Goal: Task Accomplishment & Management: Complete application form

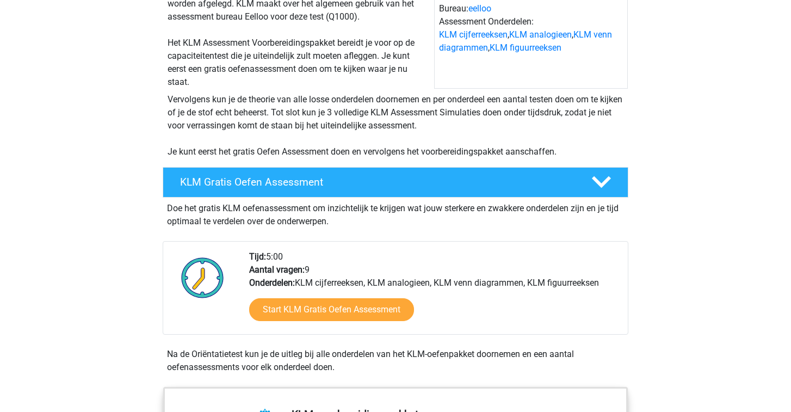
scroll to position [168, 0]
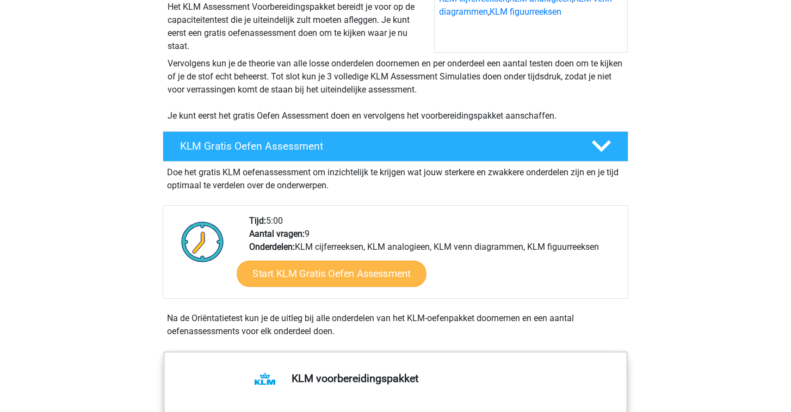
click at [354, 281] on link "Start KLM Gratis Oefen Assessment" at bounding box center [331, 273] width 189 height 26
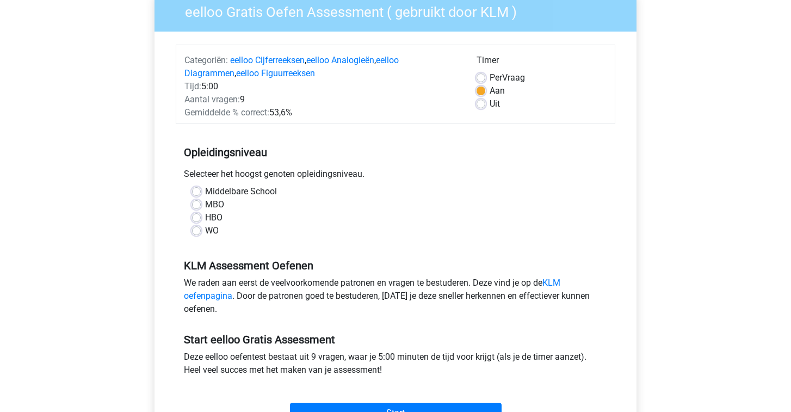
scroll to position [98, 0]
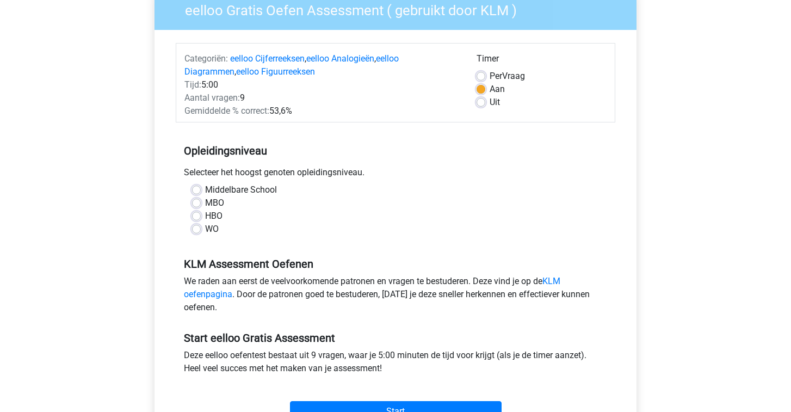
click at [213, 230] on label "WO" at bounding box center [212, 228] width 14 height 13
click at [201, 230] on input "WO" at bounding box center [196, 227] width 9 height 11
radio input "true"
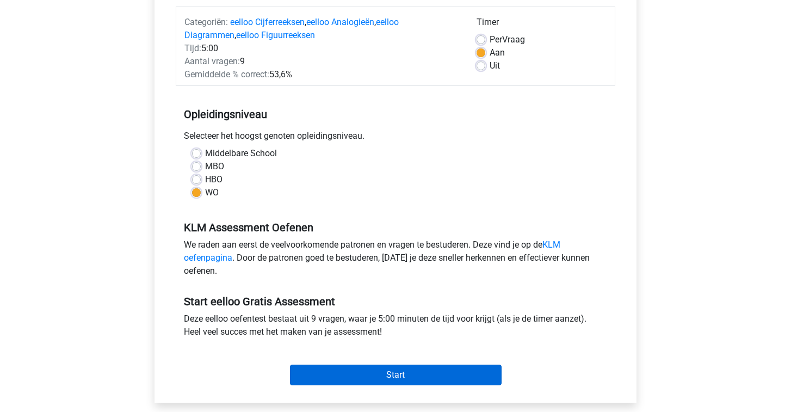
click at [364, 373] on input "Start" at bounding box center [396, 374] width 212 height 21
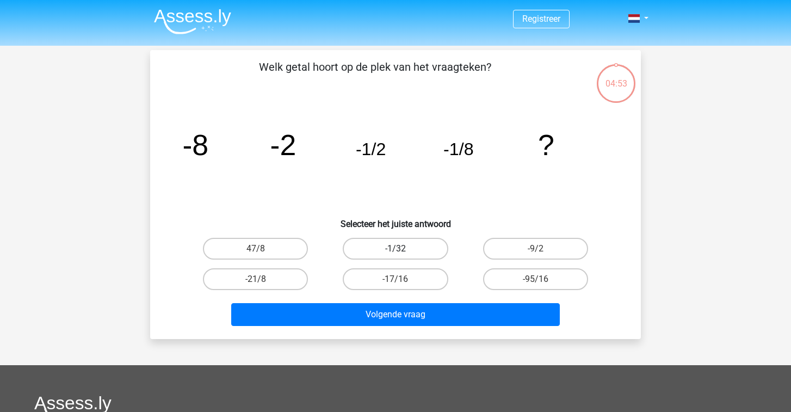
click at [384, 252] on label "-1/32" at bounding box center [395, 249] width 105 height 22
click at [395, 252] on input "-1/32" at bounding box center [398, 252] width 7 height 7
radio input "true"
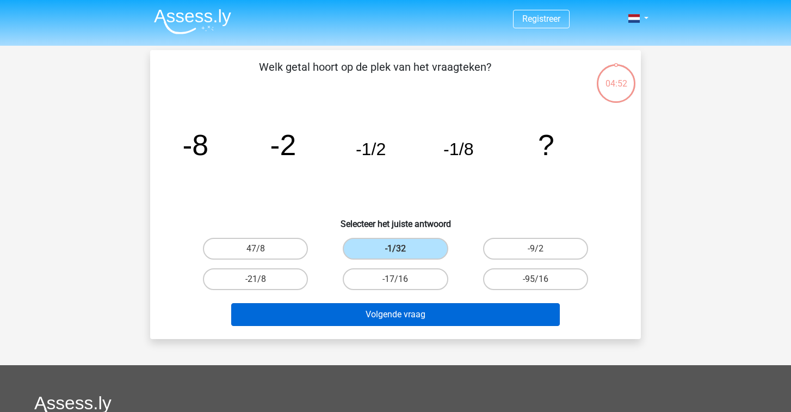
click at [393, 314] on button "Volgende vraag" at bounding box center [395, 314] width 329 height 23
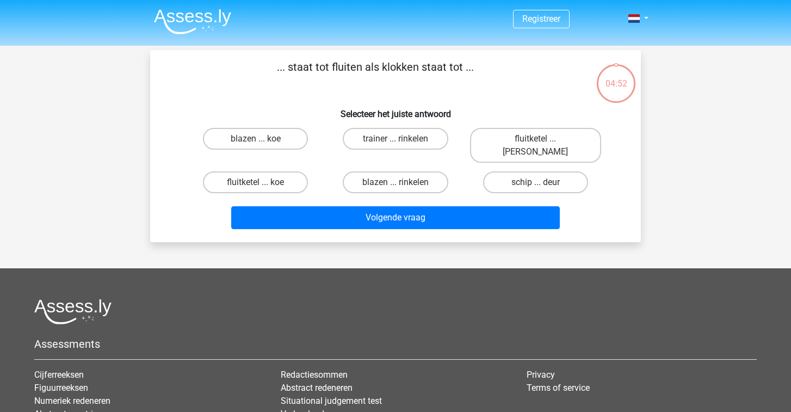
scroll to position [50, 0]
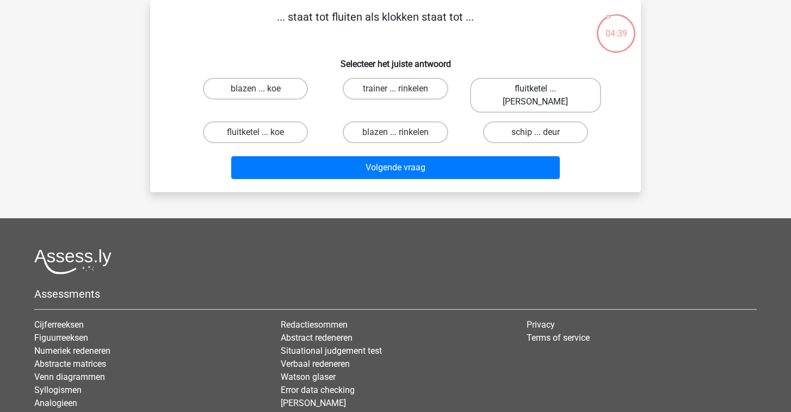
click at [523, 92] on label "fluitketel ... luiden" at bounding box center [535, 95] width 131 height 35
click at [535, 92] on input "fluitketel ... luiden" at bounding box center [538, 92] width 7 height 7
radio input "true"
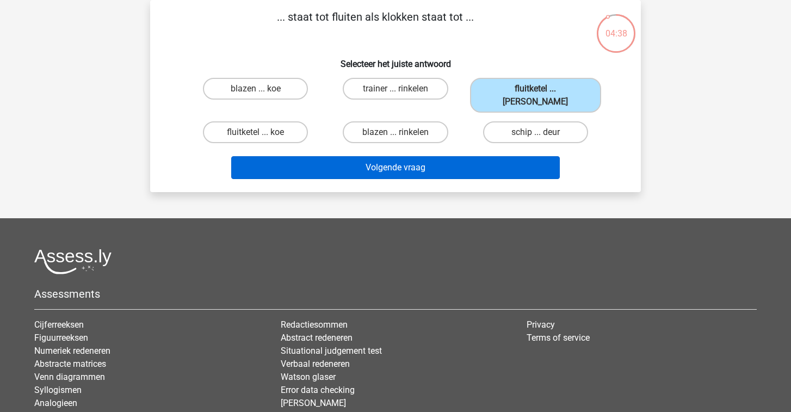
click at [431, 159] on button "Volgende vraag" at bounding box center [395, 167] width 329 height 23
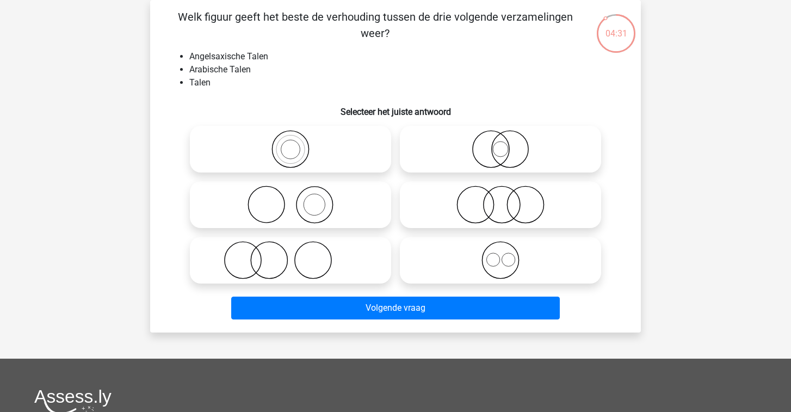
click at [518, 264] on circle at bounding box center [500, 260] width 36 height 36
click at [507, 255] on input "radio" at bounding box center [503, 250] width 7 height 7
radio input "true"
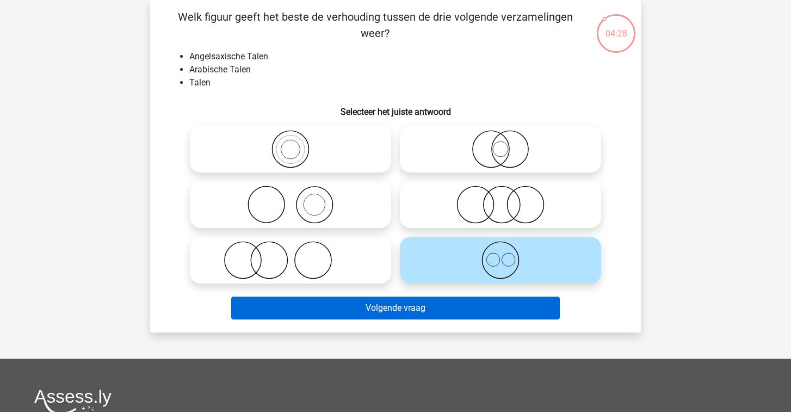
click at [476, 309] on button "Volgende vraag" at bounding box center [395, 307] width 329 height 23
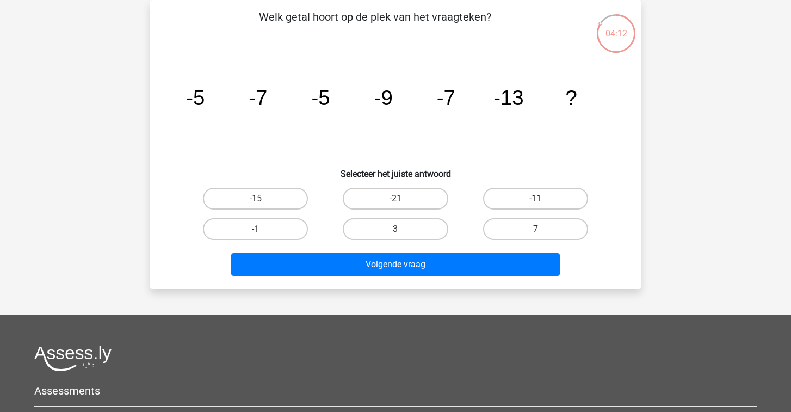
click at [497, 195] on label "-11" at bounding box center [535, 199] width 105 height 22
click at [535, 199] on input "-11" at bounding box center [538, 202] width 7 height 7
radio input "true"
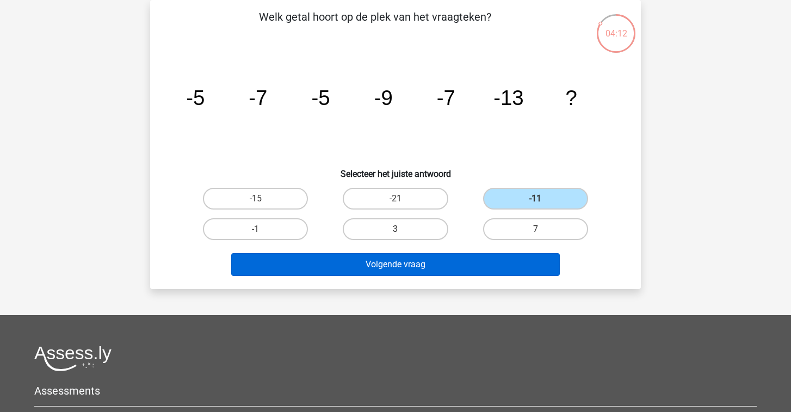
click at [447, 258] on button "Volgende vraag" at bounding box center [395, 264] width 329 height 23
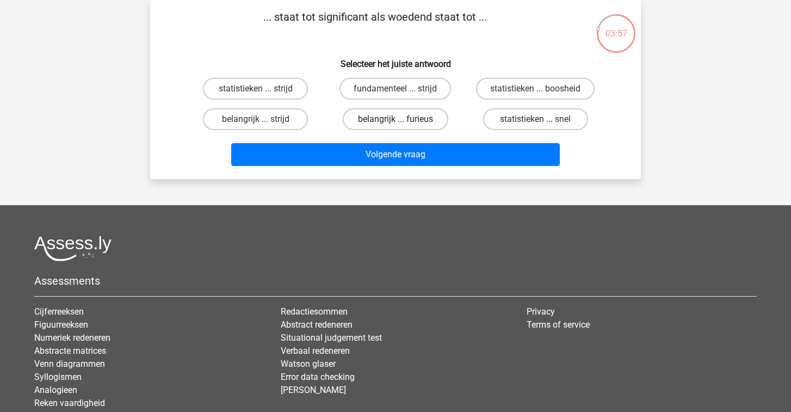
click at [414, 126] on label "belangrijk ... furieus" at bounding box center [395, 119] width 105 height 22
click at [402, 126] on input "belangrijk ... furieus" at bounding box center [398, 122] width 7 height 7
radio input "true"
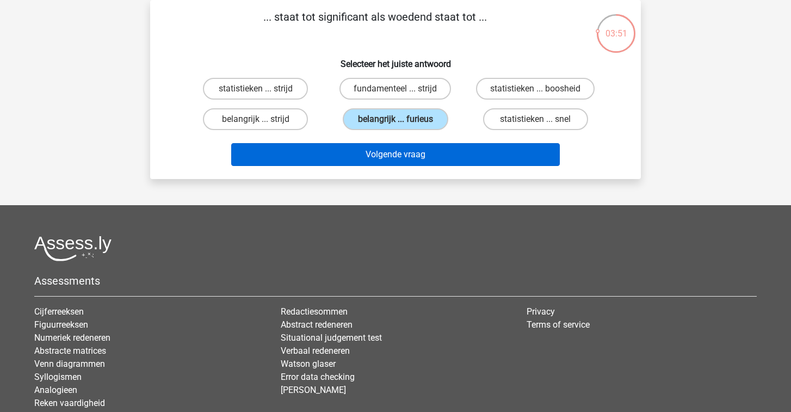
click at [407, 149] on button "Volgende vraag" at bounding box center [395, 154] width 329 height 23
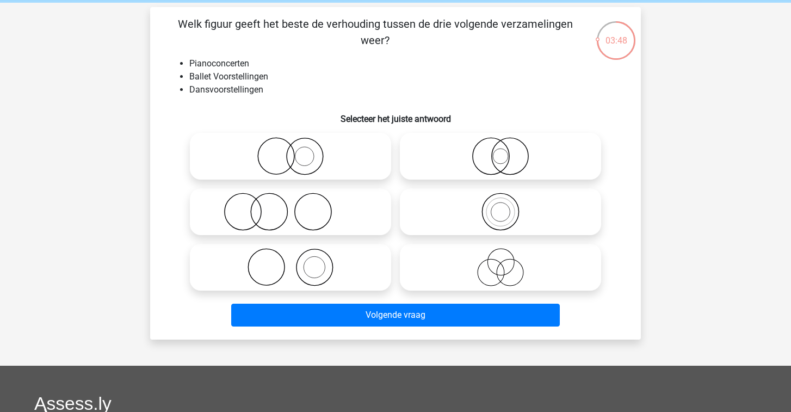
scroll to position [40, 0]
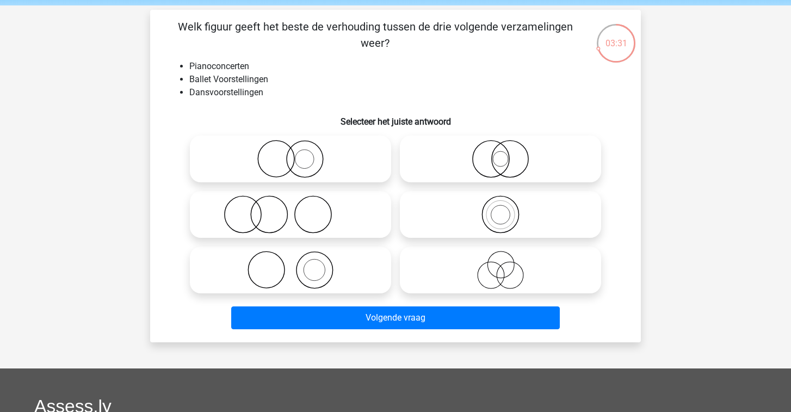
click at [254, 211] on icon at bounding box center [290, 214] width 193 height 38
click at [290, 209] on input "radio" at bounding box center [293, 205] width 7 height 7
radio input "true"
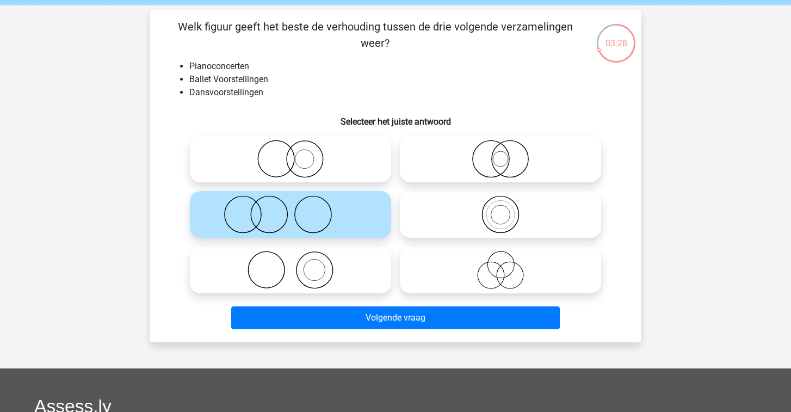
click at [360, 271] on icon at bounding box center [290, 270] width 193 height 38
click at [298, 264] on input "radio" at bounding box center [293, 260] width 7 height 7
radio input "true"
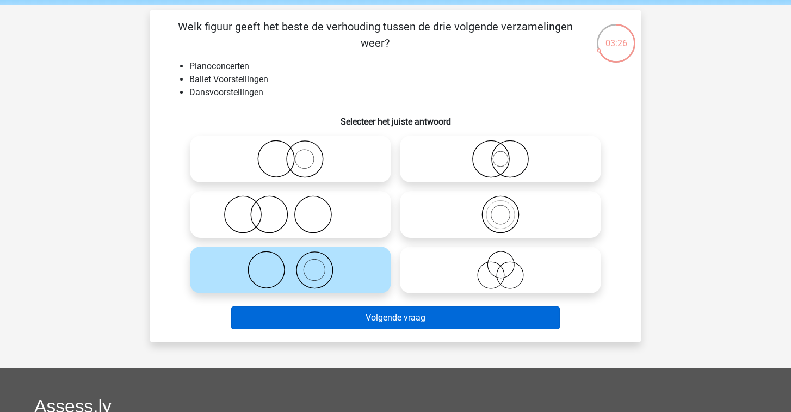
click at [359, 318] on button "Volgende vraag" at bounding box center [395, 317] width 329 height 23
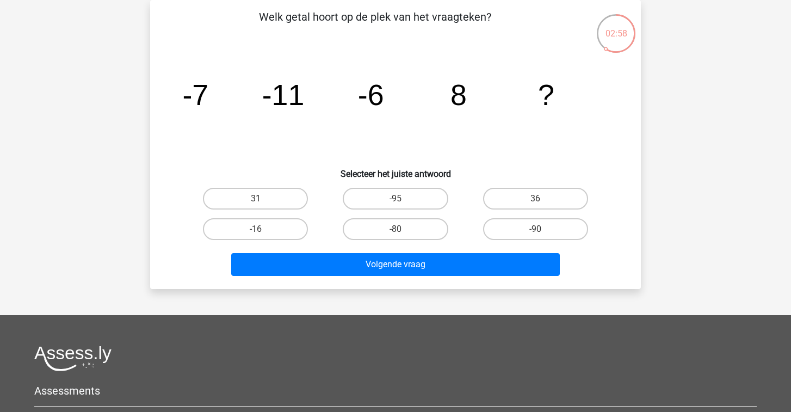
click at [257, 200] on input "31" at bounding box center [259, 202] width 7 height 7
radio input "true"
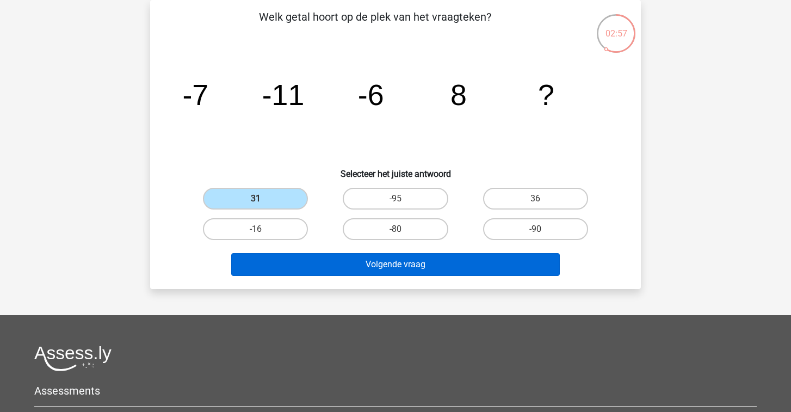
click at [312, 268] on button "Volgende vraag" at bounding box center [395, 264] width 329 height 23
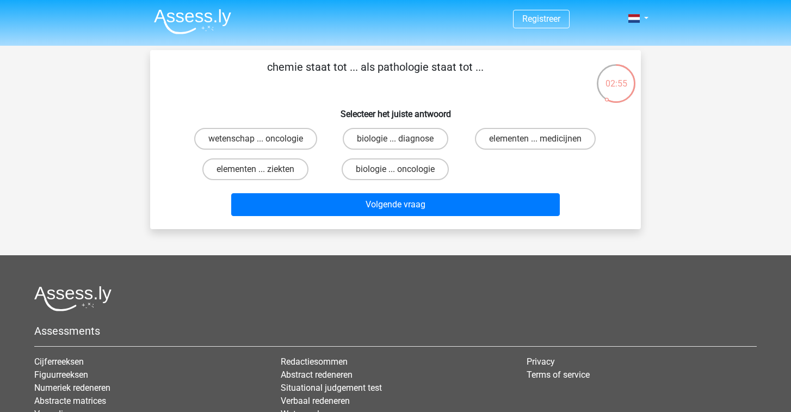
scroll to position [0, 0]
click at [503, 138] on label "elementen ... medicijnen" at bounding box center [535, 139] width 121 height 22
click at [535, 139] on input "elementen ... medicijnen" at bounding box center [538, 142] width 7 height 7
radio input "true"
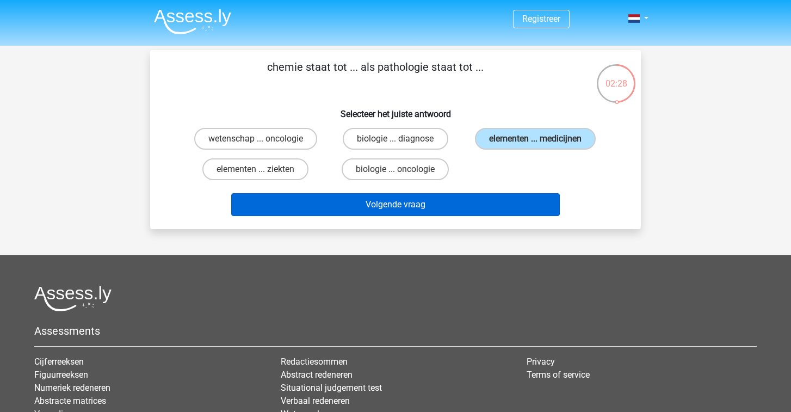
click at [411, 199] on button "Volgende vraag" at bounding box center [395, 204] width 329 height 23
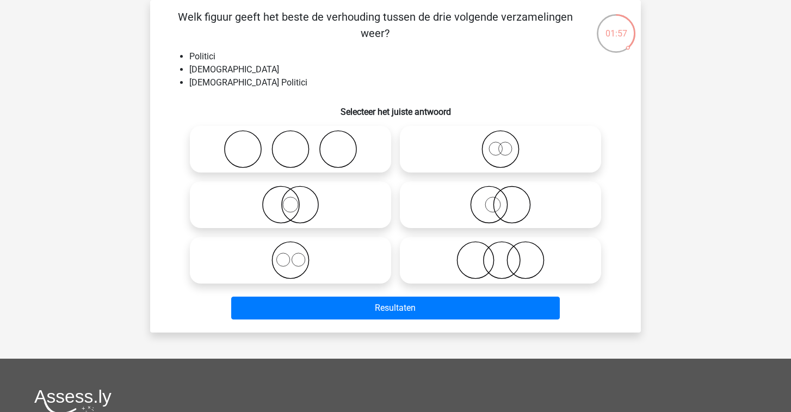
click at [499, 206] on icon at bounding box center [500, 204] width 193 height 38
click at [500, 199] on input "radio" at bounding box center [503, 195] width 7 height 7
radio input "true"
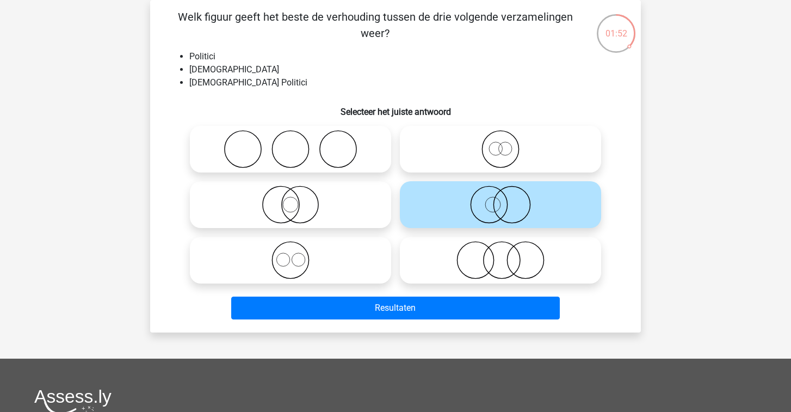
click at [460, 203] on icon at bounding box center [500, 204] width 193 height 38
click at [500, 199] on input "radio" at bounding box center [503, 195] width 7 height 7
click at [355, 202] on icon at bounding box center [290, 204] width 193 height 38
click at [298, 199] on input "radio" at bounding box center [293, 195] width 7 height 7
radio input "true"
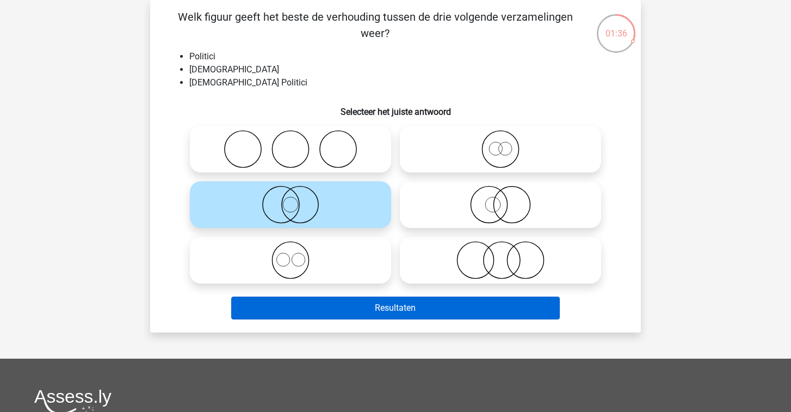
click at [318, 308] on button "Resultaten" at bounding box center [395, 307] width 329 height 23
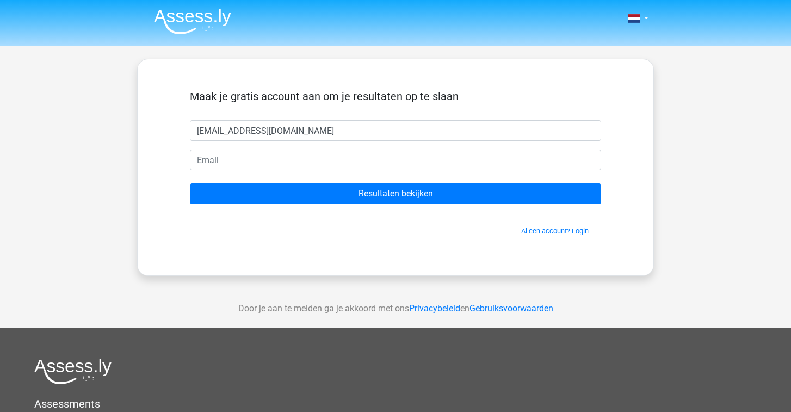
type input "henkdejong@gmail.com"
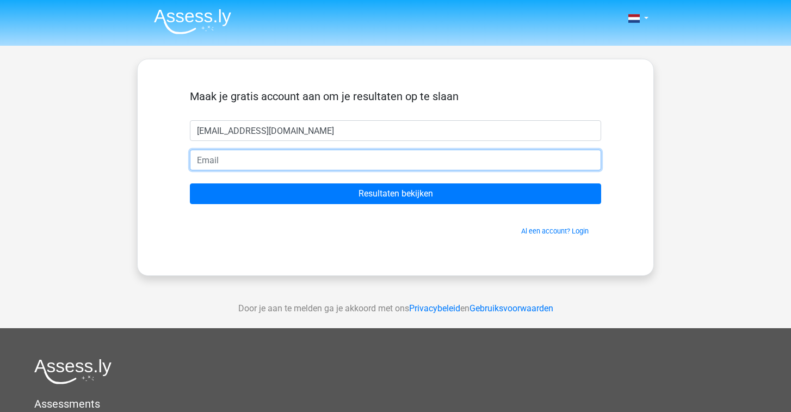
type input "H"
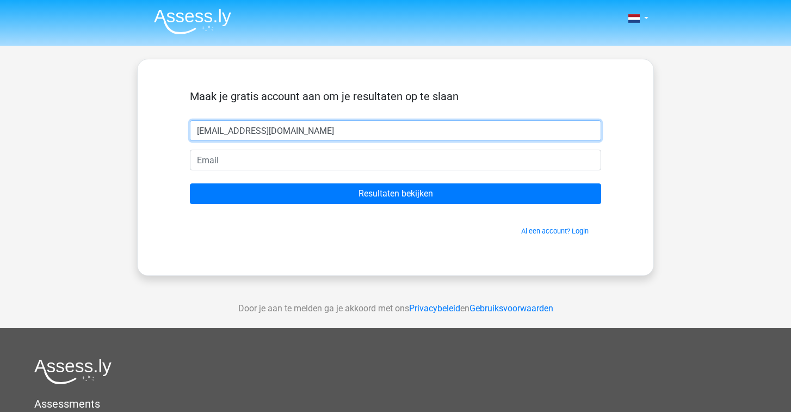
drag, startPoint x: 321, startPoint y: 139, endPoint x: 239, endPoint y: 135, distance: 81.6
click at [239, 135] on input "henkdejong@gmail.com" at bounding box center [395, 130] width 411 height 21
type input "henkdejong"
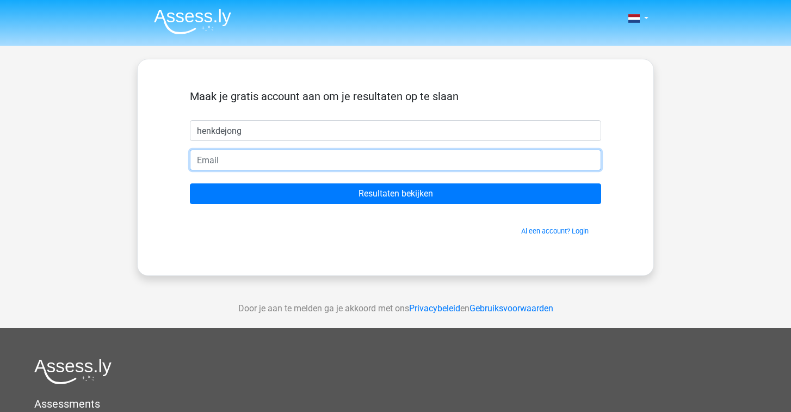
click at [239, 153] on input "email" at bounding box center [395, 160] width 411 height 21
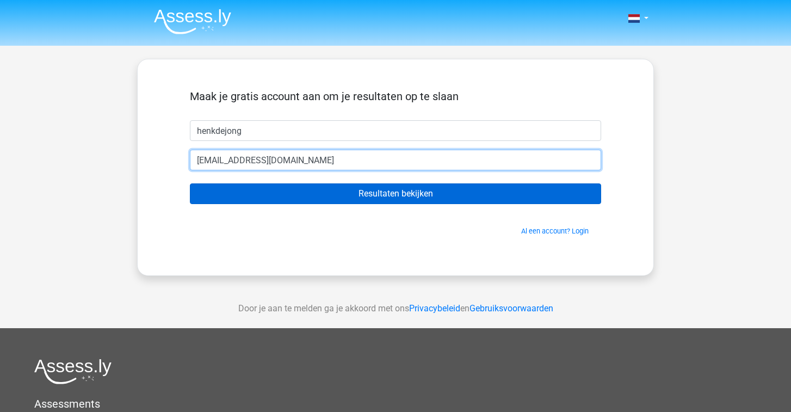
type input "henkdejong@gmail.com"
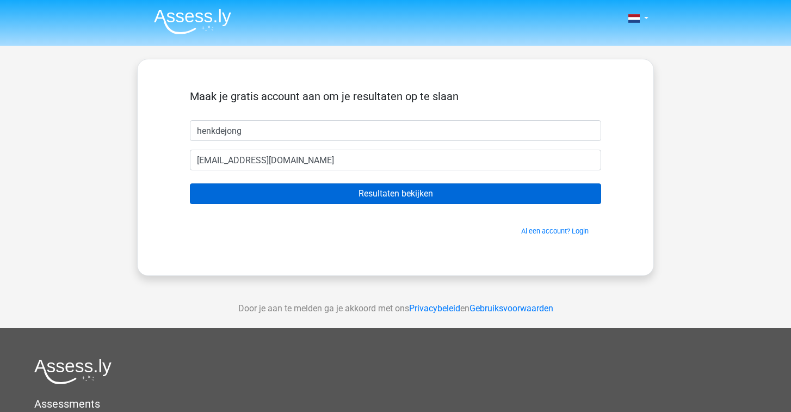
click at [264, 194] on input "Resultaten bekijken" at bounding box center [395, 193] width 411 height 21
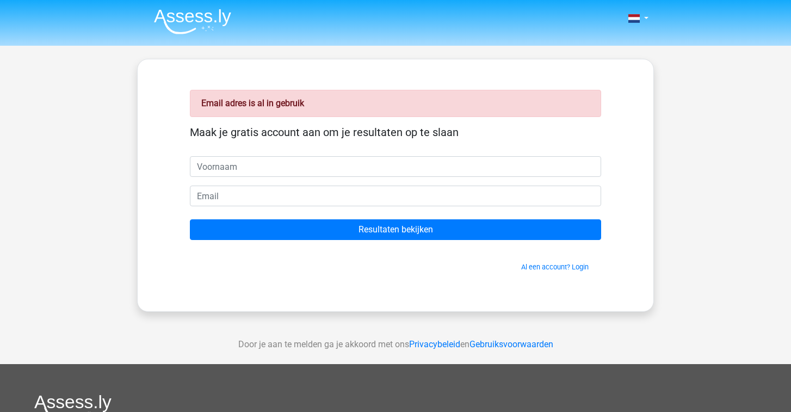
click at [269, 172] on input "text" at bounding box center [395, 166] width 411 height 21
type input "[PERSON_NAME]"
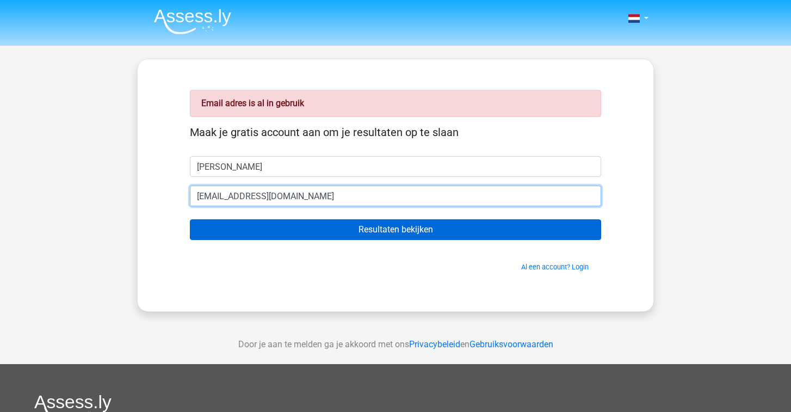
type input "Henk12349876@gmail.com"
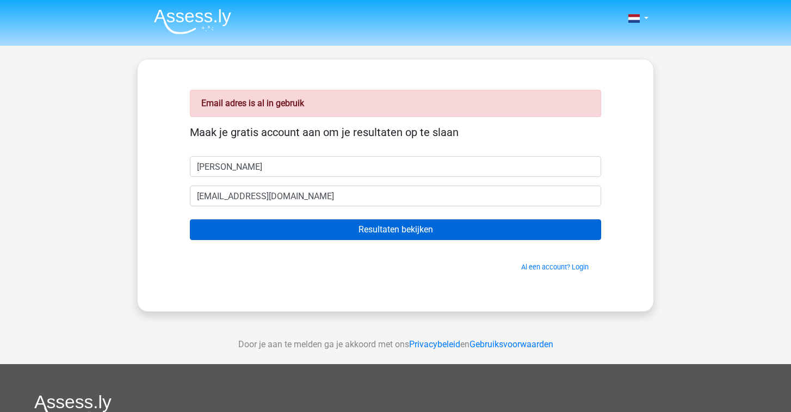
click at [281, 232] on input "Resultaten bekijken" at bounding box center [395, 229] width 411 height 21
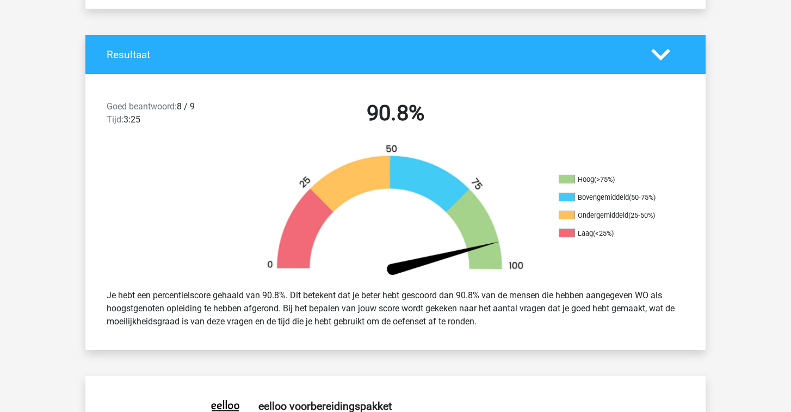
scroll to position [202, 0]
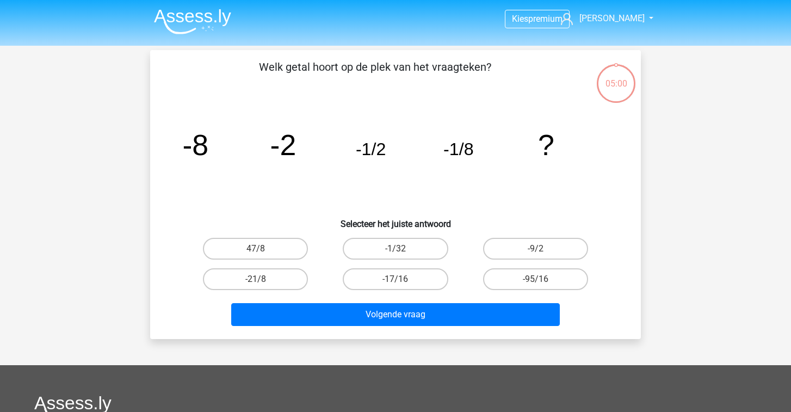
scroll to position [50, 0]
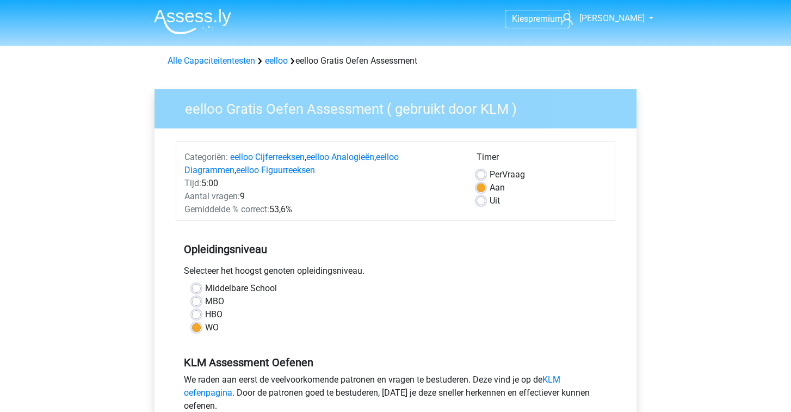
scroll to position [135, 0]
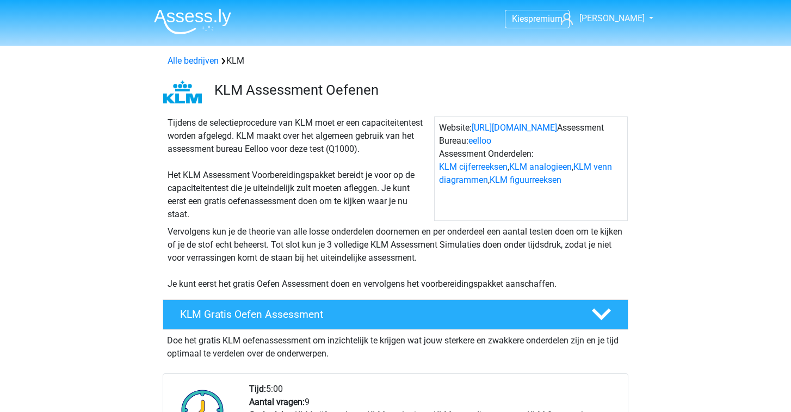
scroll to position [168, 0]
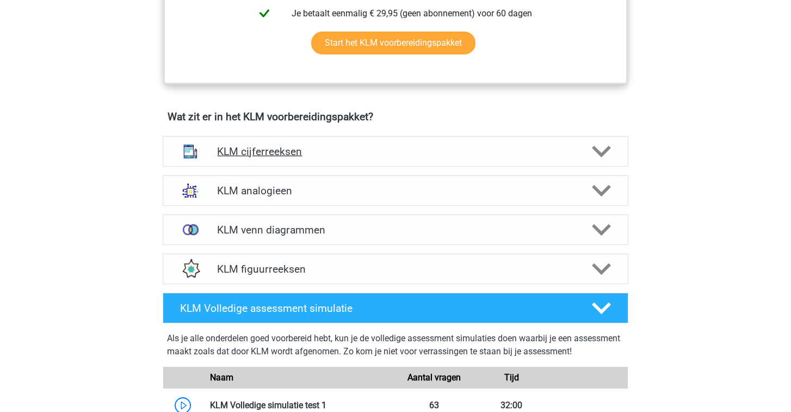
scroll to position [757, 0]
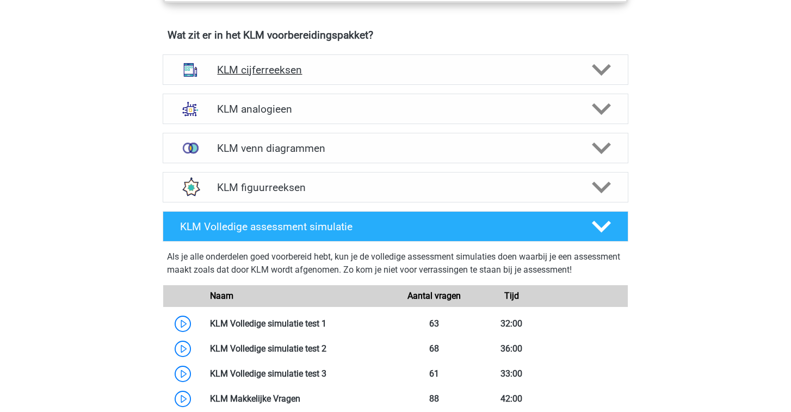
click at [600, 77] on icon at bounding box center [601, 69] width 19 height 19
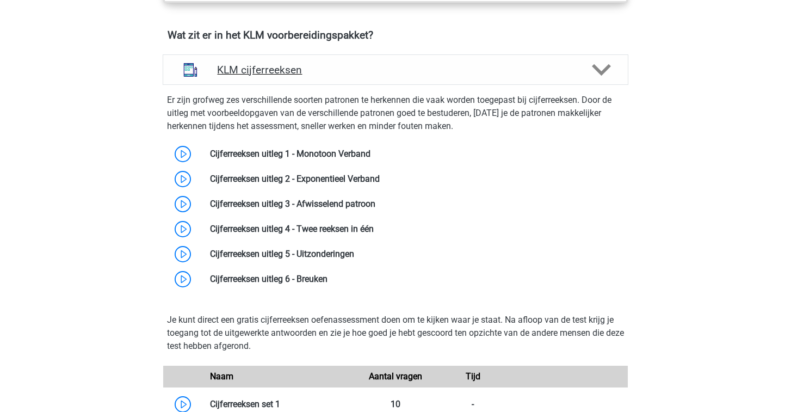
click at [595, 71] on icon at bounding box center [601, 69] width 19 height 19
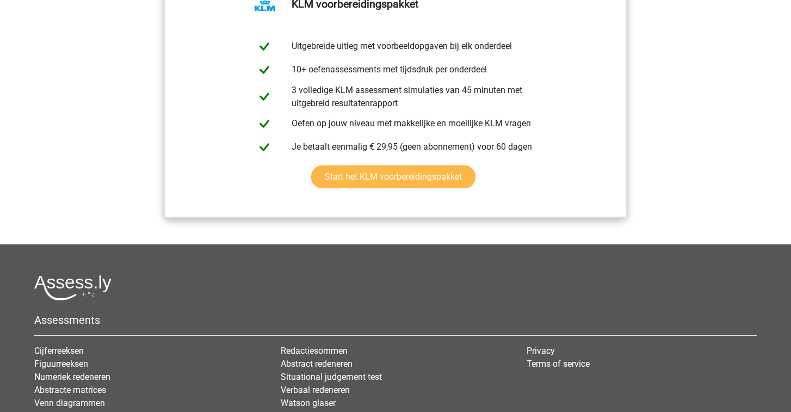
scroll to position [1385, 0]
